Goal: Task Accomplishment & Management: Use online tool/utility

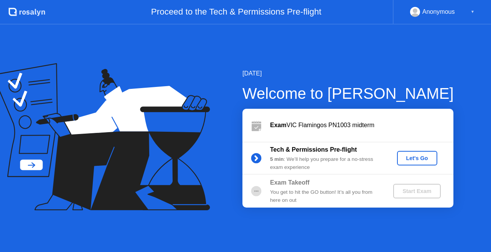
click at [413, 163] on button "Let's Go" at bounding box center [417, 158] width 40 height 15
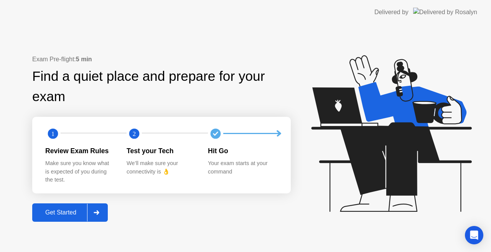
click at [72, 214] on div "Get Started" at bounding box center [61, 212] width 53 height 7
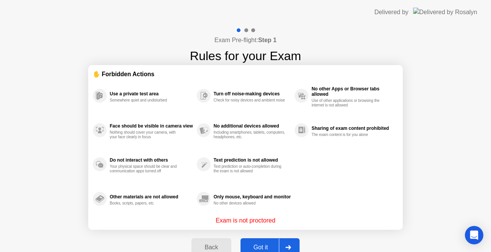
click at [284, 244] on div at bounding box center [288, 248] width 18 height 18
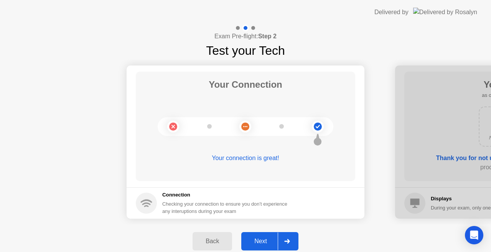
click at [286, 237] on div at bounding box center [287, 242] width 18 height 18
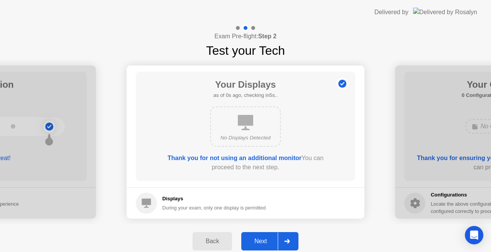
click at [286, 237] on div at bounding box center [287, 242] width 18 height 18
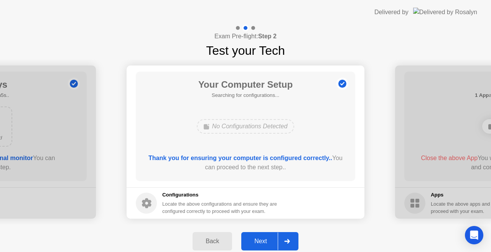
click at [286, 237] on div at bounding box center [287, 242] width 18 height 18
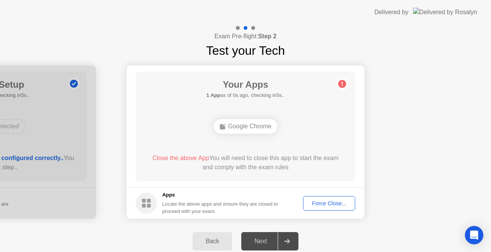
click at [286, 237] on div at bounding box center [287, 242] width 18 height 18
click at [323, 201] on div "Force Close..." at bounding box center [329, 204] width 47 height 6
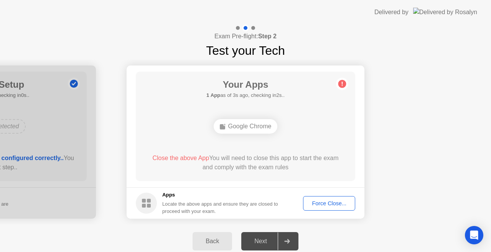
click at [320, 202] on div "Force Close..." at bounding box center [329, 204] width 47 height 6
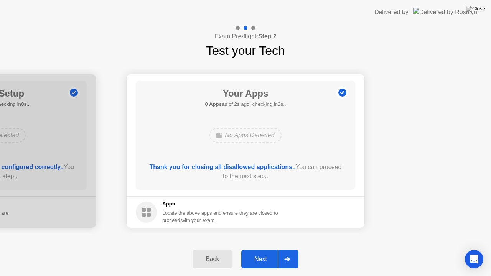
click at [292, 252] on div at bounding box center [287, 259] width 18 height 18
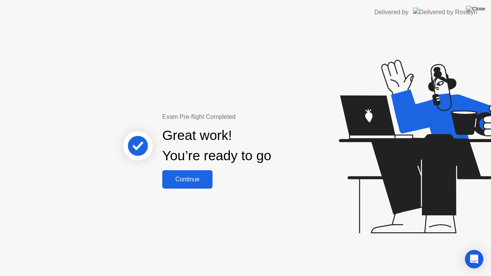
click at [184, 181] on div "Continue" at bounding box center [187, 179] width 46 height 7
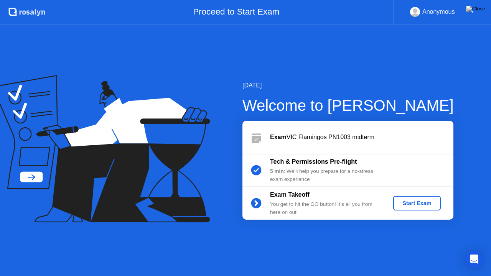
click at [433, 197] on button "Start Exam" at bounding box center [416, 203] width 47 height 15
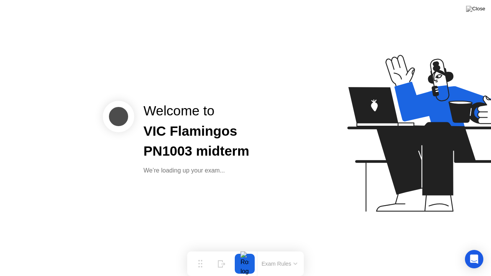
click at [158, 178] on div "Welcome to VIC Flamingos PN1003 midterm We’re loading up your exam..." at bounding box center [245, 138] width 491 height 276
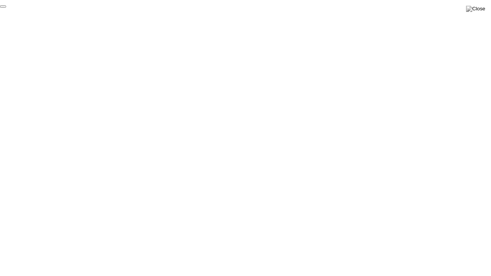
click div "End Proctoring Session"
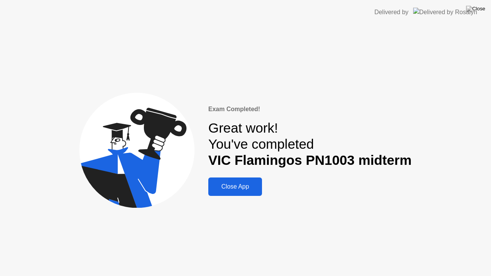
click at [237, 182] on button "Close App" at bounding box center [235, 187] width 54 height 18
